Goal: Information Seeking & Learning: Learn about a topic

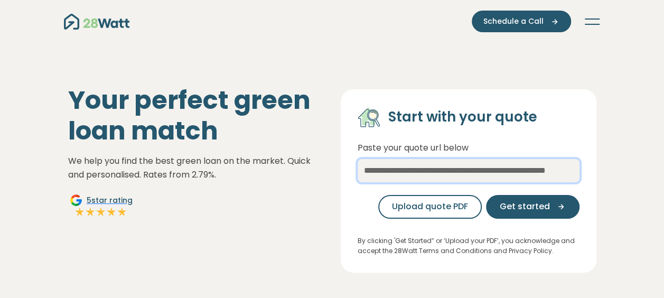
click at [383, 170] on input "text" at bounding box center [469, 170] width 222 height 23
paste input "**********"
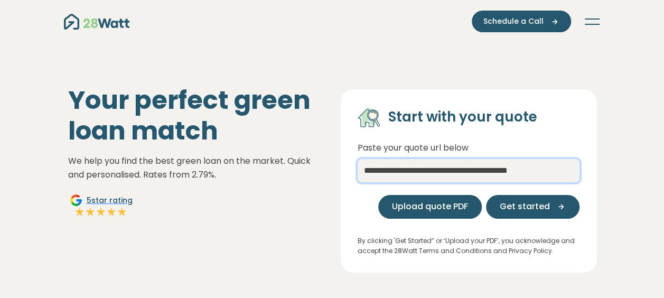
type input "**********"
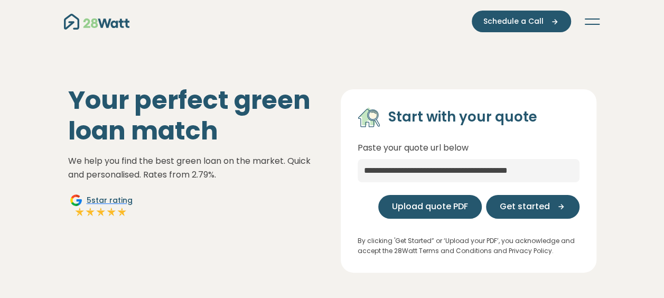
scroll to position [0, 0]
click at [456, 212] on span "Upload quote PDF" at bounding box center [430, 206] width 76 height 13
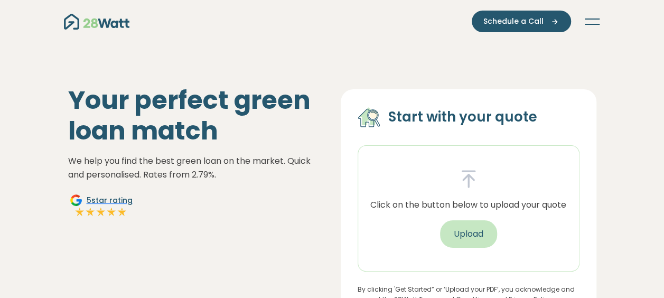
click at [463, 231] on button "Upload" at bounding box center [468, 233] width 57 height 27
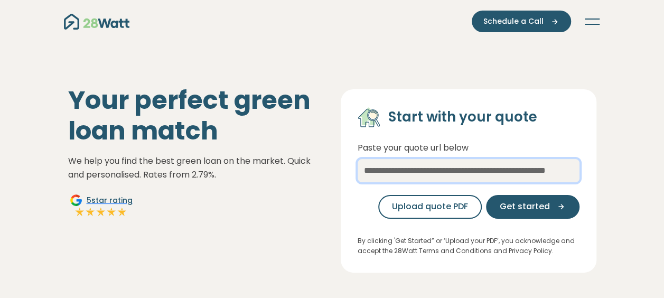
click at [431, 174] on input "text" at bounding box center [469, 170] width 222 height 23
paste input "**********"
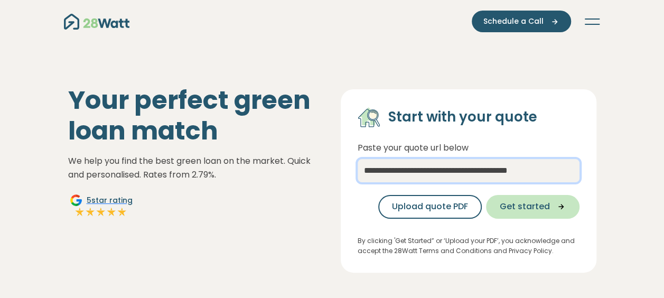
type input "**********"
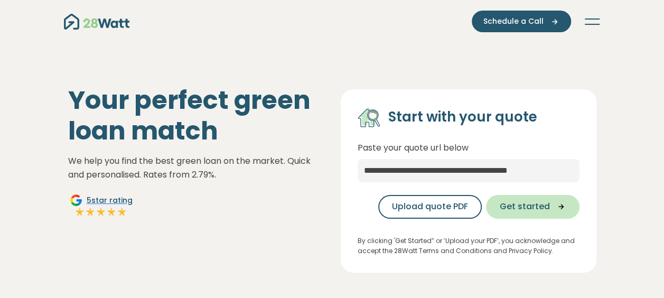
scroll to position [0, 0]
click at [539, 209] on span "Get started" at bounding box center [525, 206] width 50 height 13
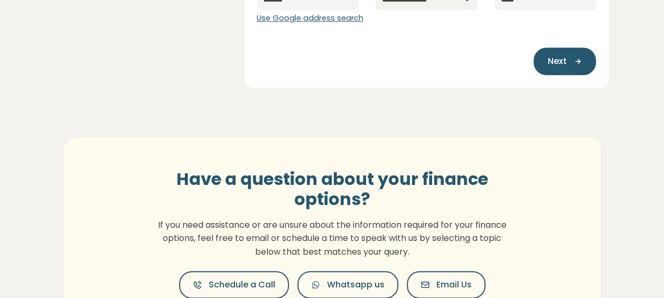
scroll to position [359, 0]
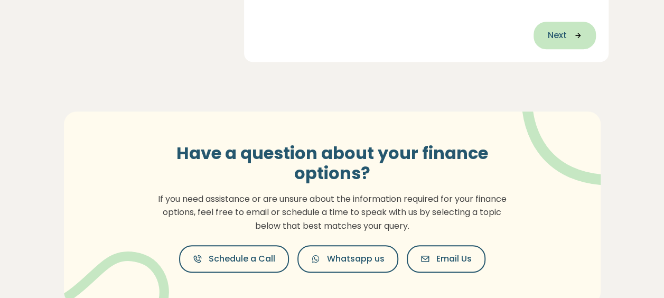
click at [567, 31] on icon "button" at bounding box center [574, 36] width 16 height 10
type input "**********"
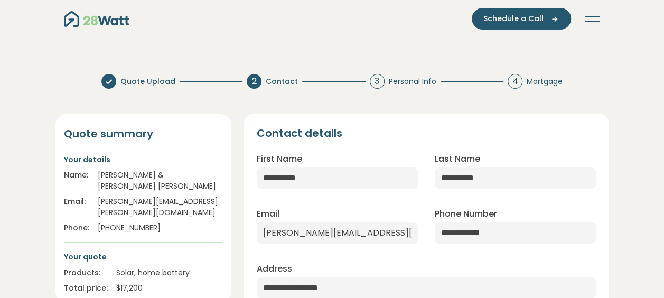
scroll to position [0, 0]
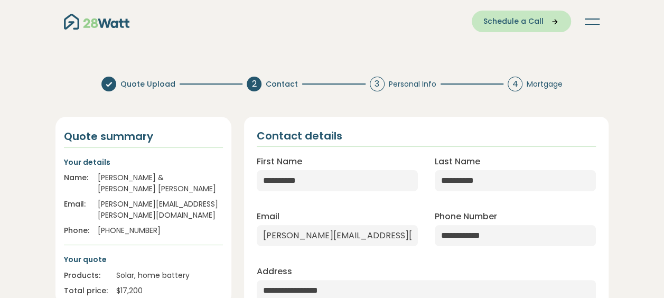
click at [519, 21] on span "Schedule a Call" at bounding box center [513, 21] width 60 height 11
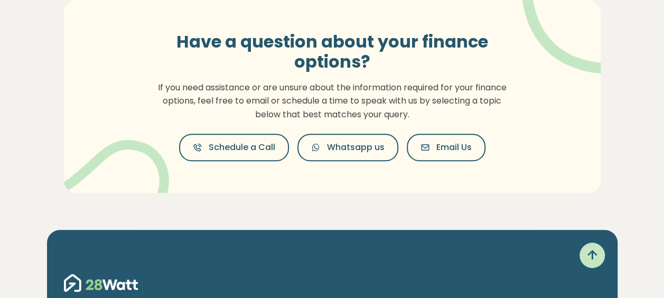
scroll to position [486, 0]
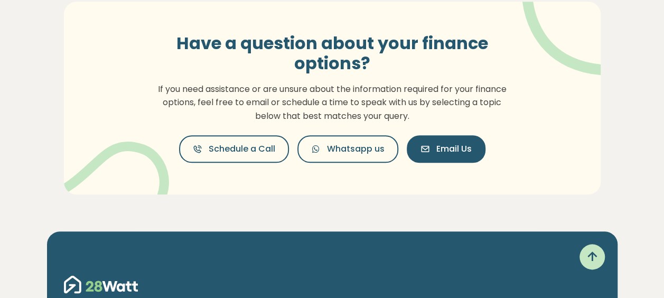
click at [441, 148] on span "Email Us" at bounding box center [453, 149] width 35 height 13
click at [228, 98] on p "If you need assistance or are unsure about the information required for your fi…" at bounding box center [332, 102] width 360 height 41
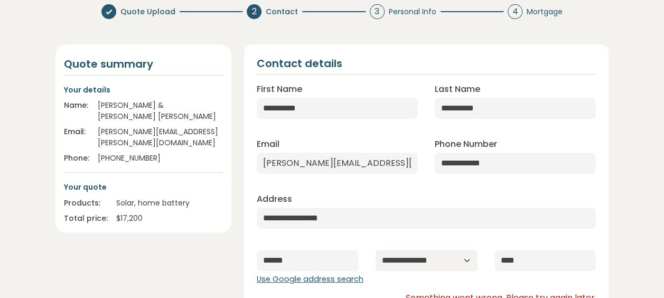
scroll to position [148, 0]
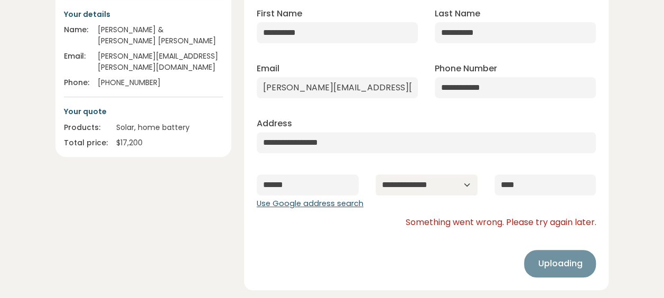
click at [551, 269] on div "Uploading" at bounding box center [560, 263] width 72 height 27
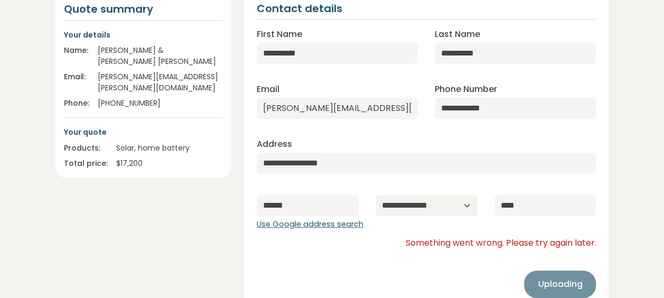
drag, startPoint x: 551, startPoint y: 269, endPoint x: 330, endPoint y: 255, distance: 221.3
click at [330, 255] on div "Uploading" at bounding box center [427, 273] width 340 height 49
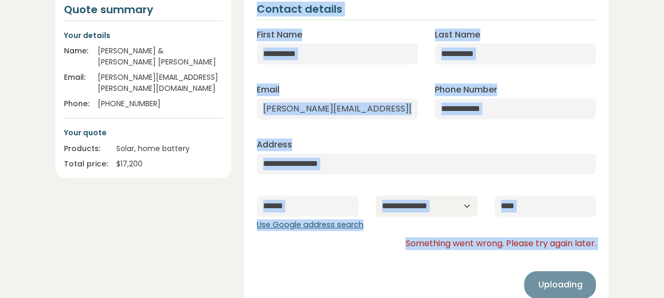
drag, startPoint x: 330, startPoint y: 255, endPoint x: 180, endPoint y: 218, distance: 154.0
click at [180, 218] on div "**********" at bounding box center [332, 144] width 566 height 334
click at [180, 218] on div "Quote summary Your details Name: KIM & DOUG RUTHENBERG Email: kim.ruthenberg@gm…" at bounding box center [143, 150] width 189 height 321
drag, startPoint x: 180, startPoint y: 218, endPoint x: 139, endPoint y: 234, distance: 43.5
click at [139, 234] on div "Quote summary Your details Name: KIM & DOUG RUTHENBERG Email: kim.ruthenberg@gm…" at bounding box center [143, 150] width 189 height 321
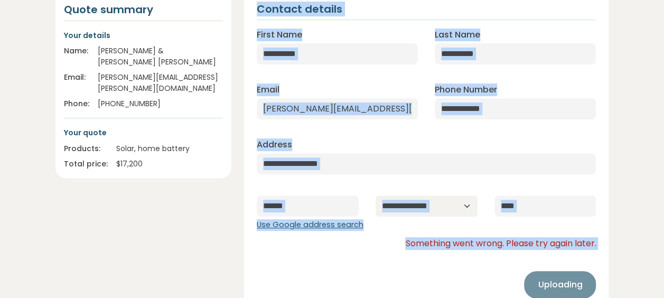
click at [139, 234] on div "Quote summary Your details Name: KIM & DOUG RUTHENBERG Email: kim.ruthenberg@gm…" at bounding box center [143, 150] width 189 height 321
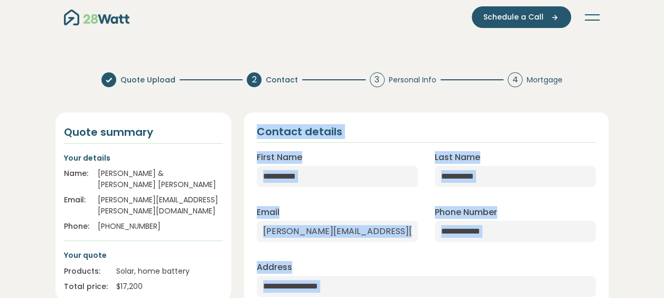
scroll to position [0, 0]
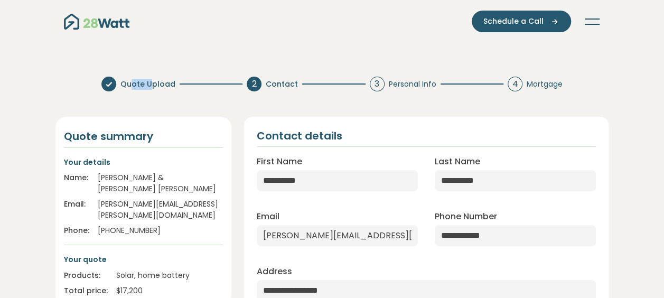
drag, startPoint x: 148, startPoint y: 61, endPoint x: 126, endPoint y: 64, distance: 22.3
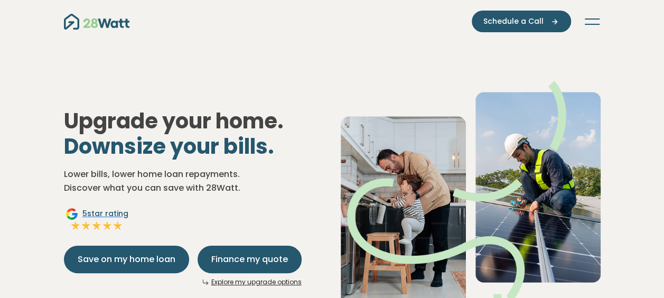
click at [596, 17] on button "Toggle navigation" at bounding box center [592, 21] width 17 height 11
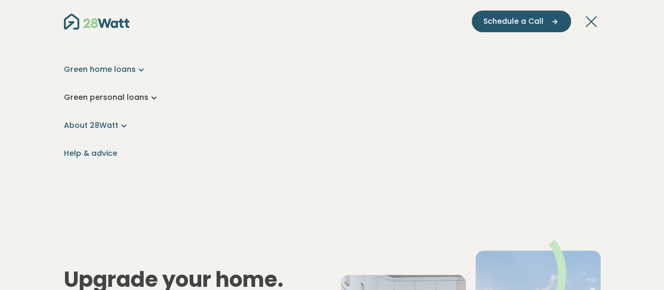
click at [141, 95] on link "Green personal loans" at bounding box center [332, 97] width 537 height 11
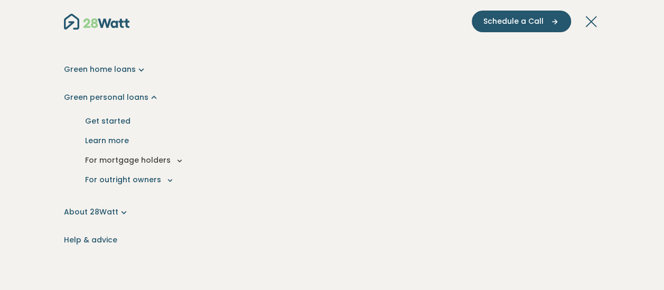
click at [141, 153] on button "For mortgage holders" at bounding box center [332, 161] width 520 height 20
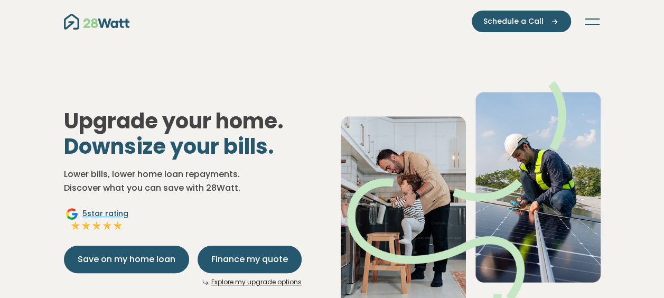
click at [95, 22] on img "Main navigation" at bounding box center [97, 22] width 66 height 16
click at [592, 22] on button "Toggle navigation" at bounding box center [592, 21] width 17 height 11
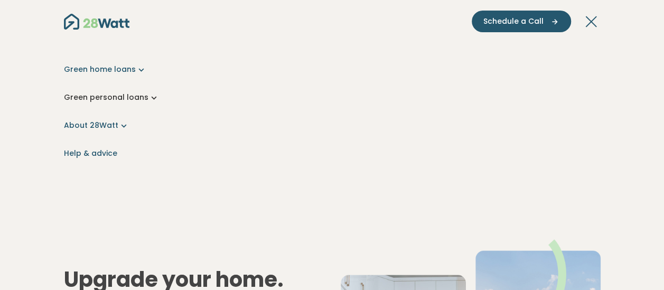
click at [132, 96] on link "Green personal loans" at bounding box center [332, 97] width 537 height 11
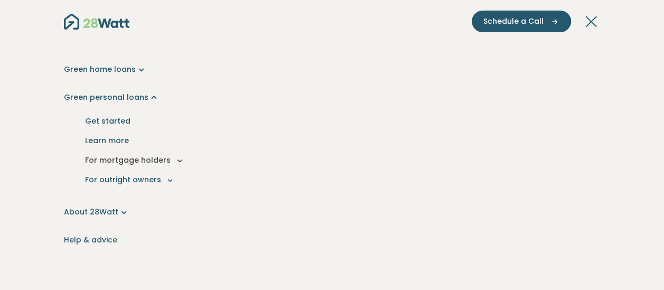
click at [162, 162] on button "For mortgage holders" at bounding box center [332, 161] width 520 height 20
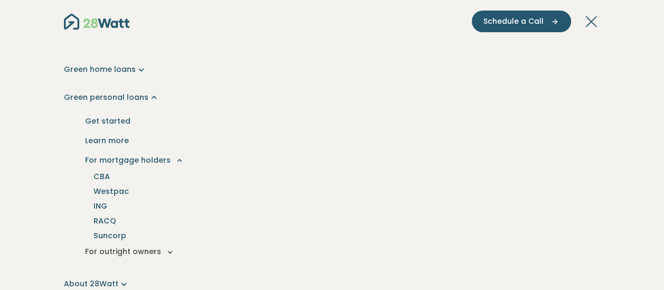
click at [152, 251] on button "For outright owners" at bounding box center [332, 252] width 520 height 20
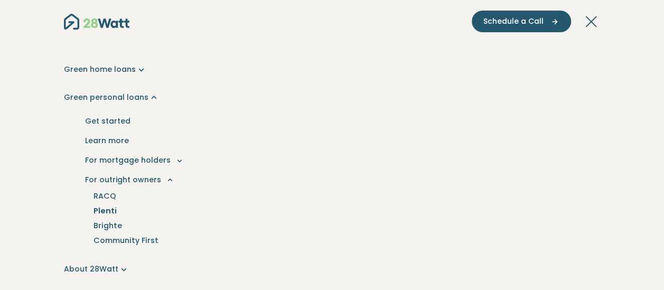
click at [102, 211] on link "Plenti" at bounding box center [105, 210] width 49 height 15
click at [164, 155] on button "For mortgage holders" at bounding box center [332, 161] width 520 height 20
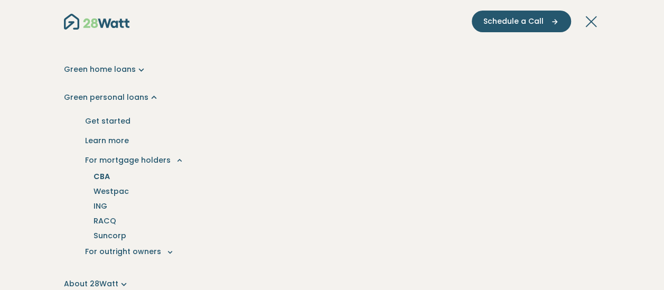
click at [106, 175] on link "CBA" at bounding box center [102, 176] width 42 height 15
click at [118, 193] on link "Westpac" at bounding box center [112, 191] width 62 height 15
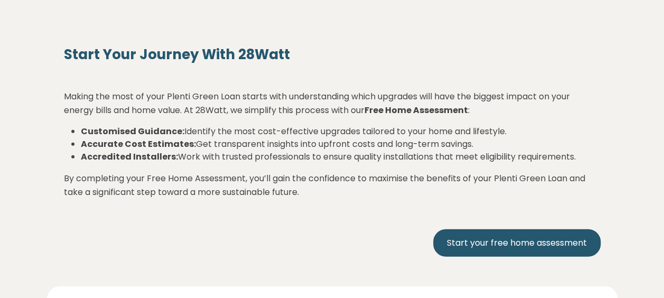
scroll to position [1205, 0]
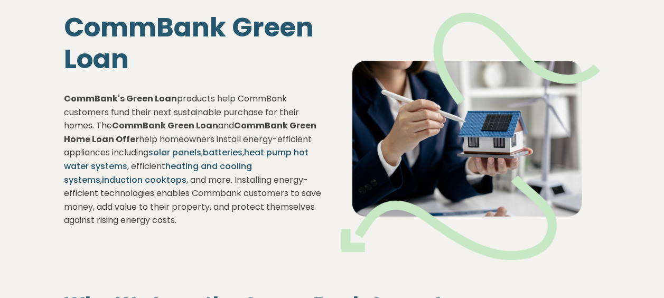
scroll to position [85, 0]
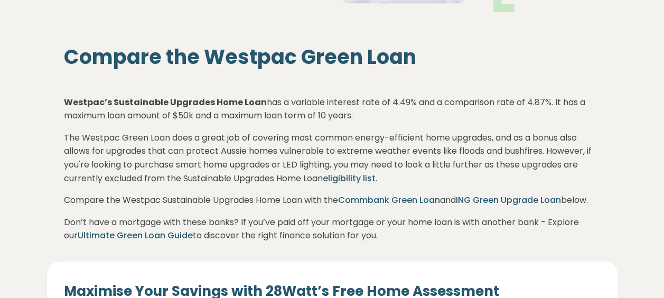
scroll to position [296, 0]
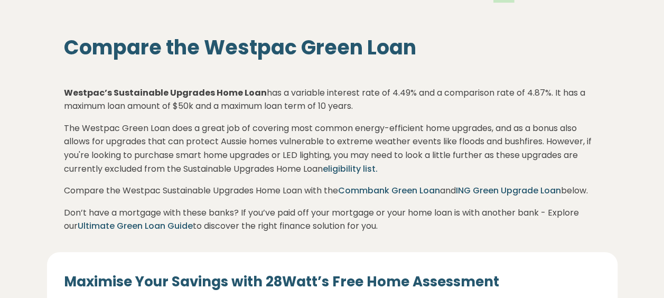
click at [202, 92] on strong "Westpac’s Sustainable Upgrades Home Loan" at bounding box center [165, 93] width 203 height 12
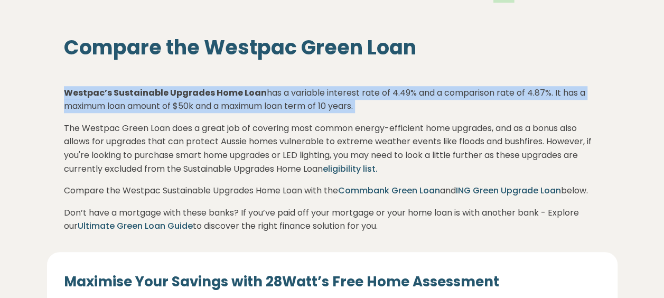
click at [202, 92] on strong "Westpac’s Sustainable Upgrades Home Loan" at bounding box center [165, 93] width 203 height 12
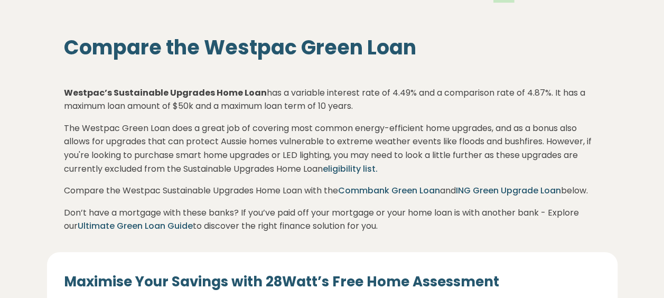
drag, startPoint x: 202, startPoint y: 92, endPoint x: 170, endPoint y: 152, distance: 68.1
click at [170, 152] on p "The Westpac Green Loan does a great job of covering most common energy-efficien…" at bounding box center [332, 149] width 537 height 54
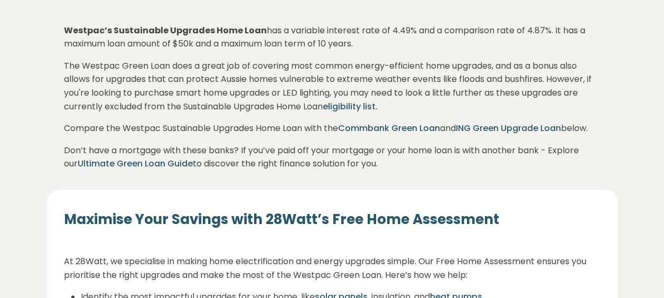
scroll to position [359, 0]
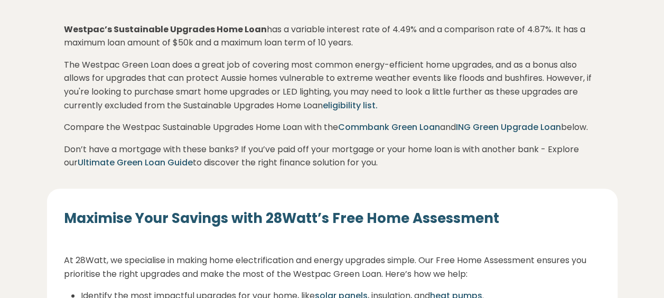
click at [145, 126] on p "Compare the Westpac Sustainable Upgrades Home Loan with the Commbank Green Loan…" at bounding box center [332, 127] width 537 height 14
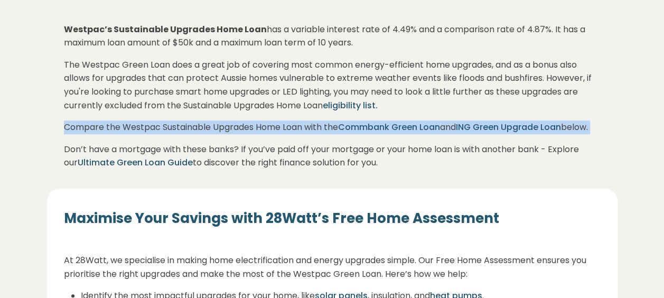
click at [145, 126] on p "Compare the Westpac Sustainable Upgrades Home Loan with the Commbank Green Loan…" at bounding box center [332, 127] width 537 height 14
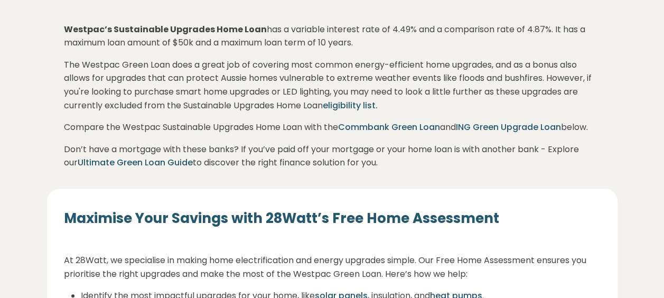
drag, startPoint x: 145, startPoint y: 126, endPoint x: 145, endPoint y: 151, distance: 25.4
click at [145, 151] on div "Westpac’s Sustainable Upgrades Home Loan has a variable interest rate of 4.49% …" at bounding box center [332, 85] width 537 height 169
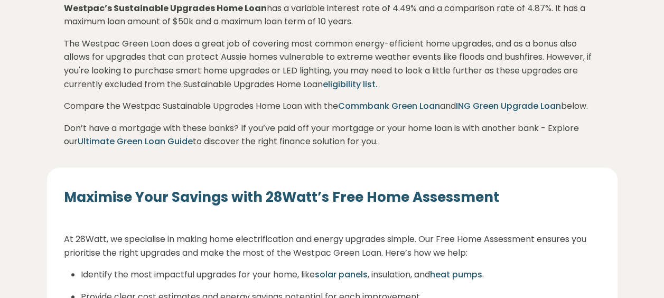
click at [136, 147] on link "Ultimate Green Loan Guide" at bounding box center [135, 141] width 115 height 12
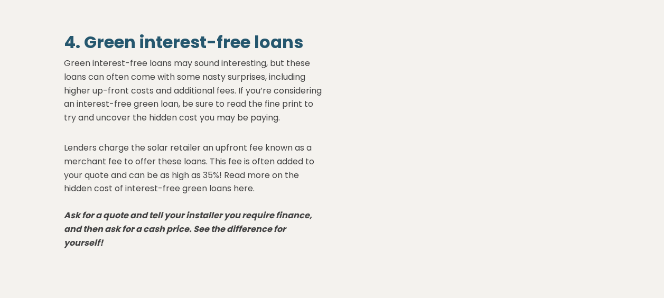
scroll to position [2177, 0]
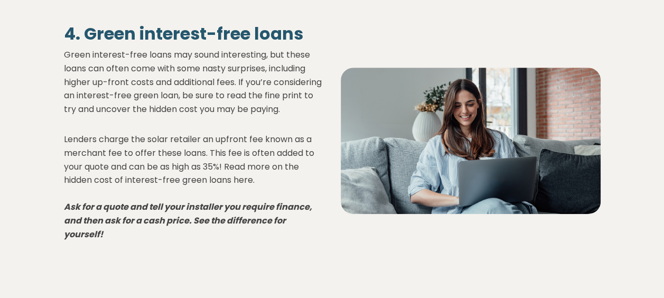
click at [135, 62] on p "Green interest-free loans may sound interesting, but these loans can often come…" at bounding box center [194, 82] width 260 height 68
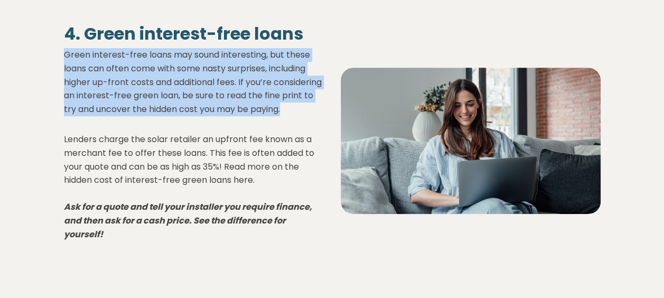
click at [135, 62] on p "Green interest-free loans may sound interesting, but these loans can often come…" at bounding box center [194, 82] width 260 height 68
drag, startPoint x: 135, startPoint y: 62, endPoint x: 129, endPoint y: 93, distance: 31.8
click at [129, 93] on p "Green interest-free loans may sound interesting, but these loans can often come…" at bounding box center [194, 82] width 260 height 68
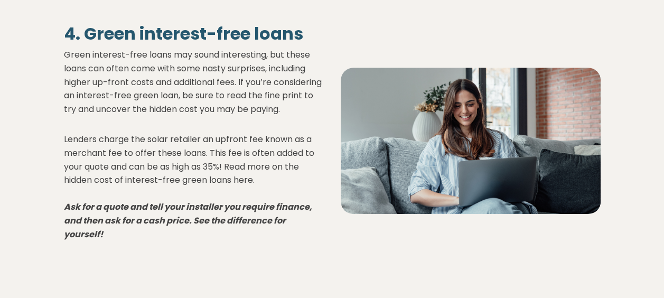
click at [149, 131] on div "4. Green interest-free loans Green interest-free loans may sound interesting, b…" at bounding box center [194, 132] width 260 height 217
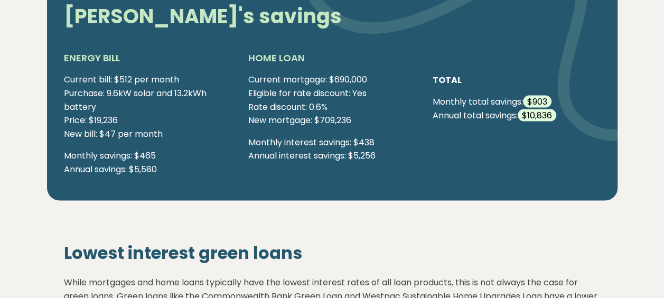
scroll to position [3064, 0]
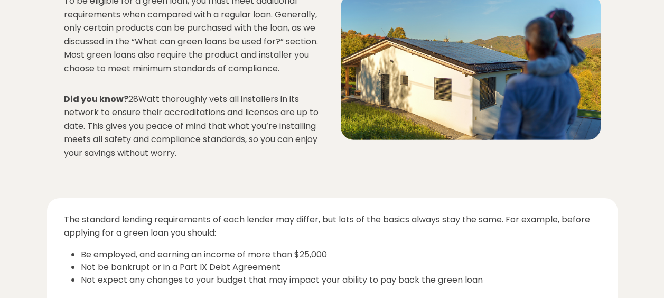
click at [244, 160] on p "Did you know? 28Watt thoroughly vets all installers in its network to ensure th…" at bounding box center [194, 126] width 260 height 68
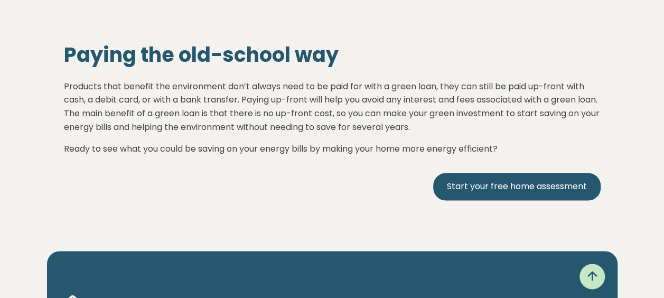
scroll to position [4692, 0]
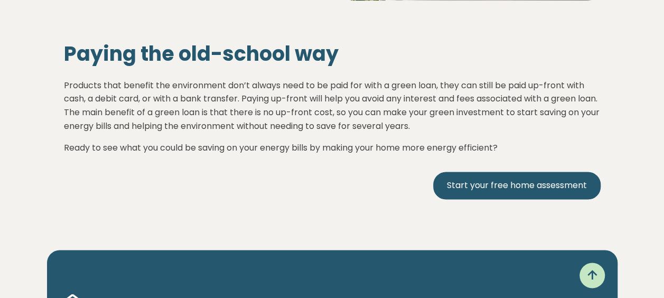
click at [141, 90] on p "Products that benefit the environment don’t always need to be paid for with a g…" at bounding box center [332, 101] width 537 height 62
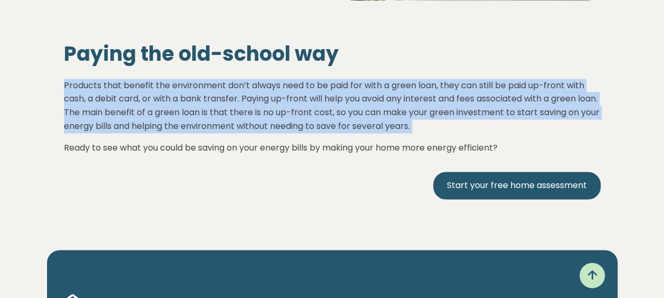
click at [141, 90] on p "Products that benefit the environment don’t always need to be paid for with a g…" at bounding box center [332, 101] width 537 height 62
drag, startPoint x: 141, startPoint y: 90, endPoint x: 159, endPoint y: 102, distance: 21.7
click at [159, 102] on p "Products that benefit the environment don’t always need to be paid for with a g…" at bounding box center [332, 101] width 537 height 62
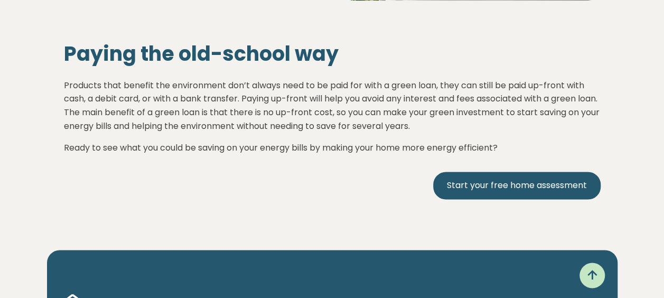
click at [204, 115] on p "Products that benefit the environment don’t always need to be paid for with a g…" at bounding box center [332, 101] width 537 height 62
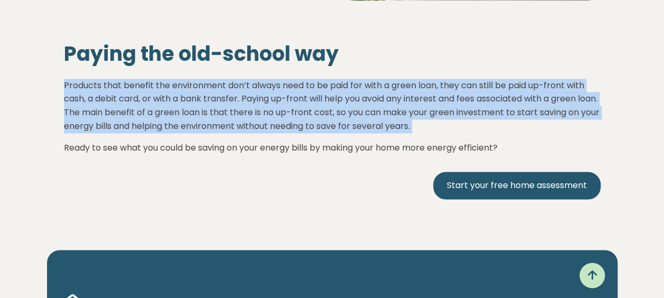
click at [204, 115] on p "Products that benefit the environment don’t always need to be paid for with a g…" at bounding box center [332, 101] width 537 height 62
drag, startPoint x: 204, startPoint y: 115, endPoint x: 207, endPoint y: 132, distance: 17.1
click at [207, 132] on p "Products that benefit the environment don’t always need to be paid for with a g…" at bounding box center [332, 101] width 537 height 62
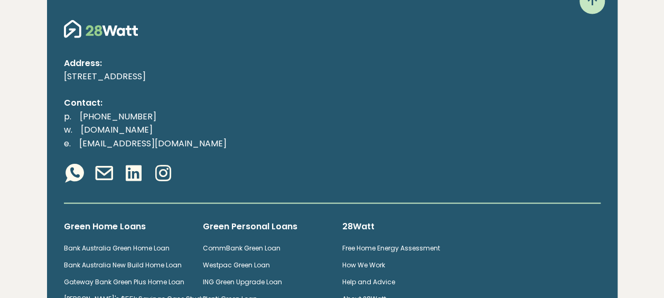
scroll to position [4966, 0]
